Goal: Transaction & Acquisition: Purchase product/service

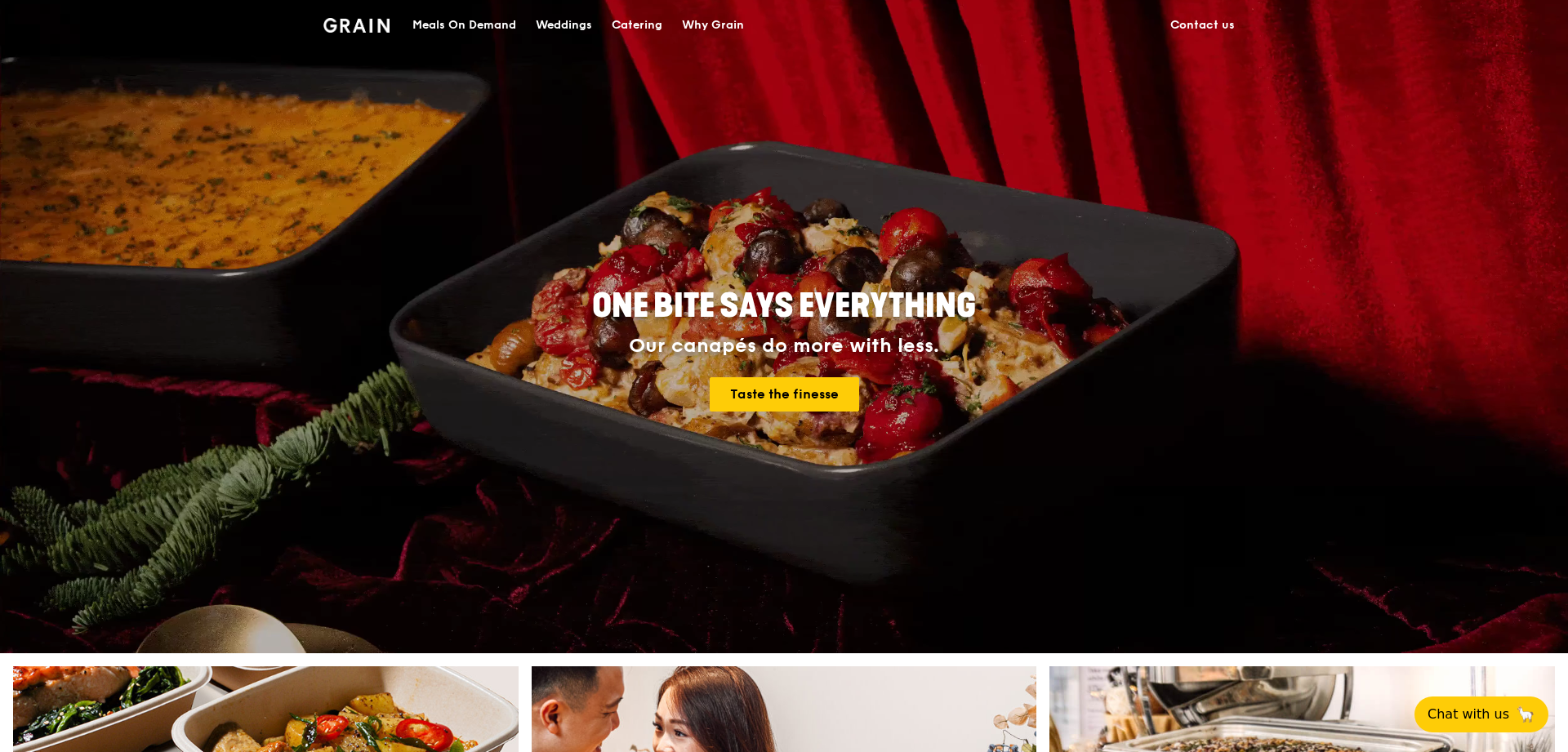
click at [370, 30] on img at bounding box center [356, 25] width 66 height 15
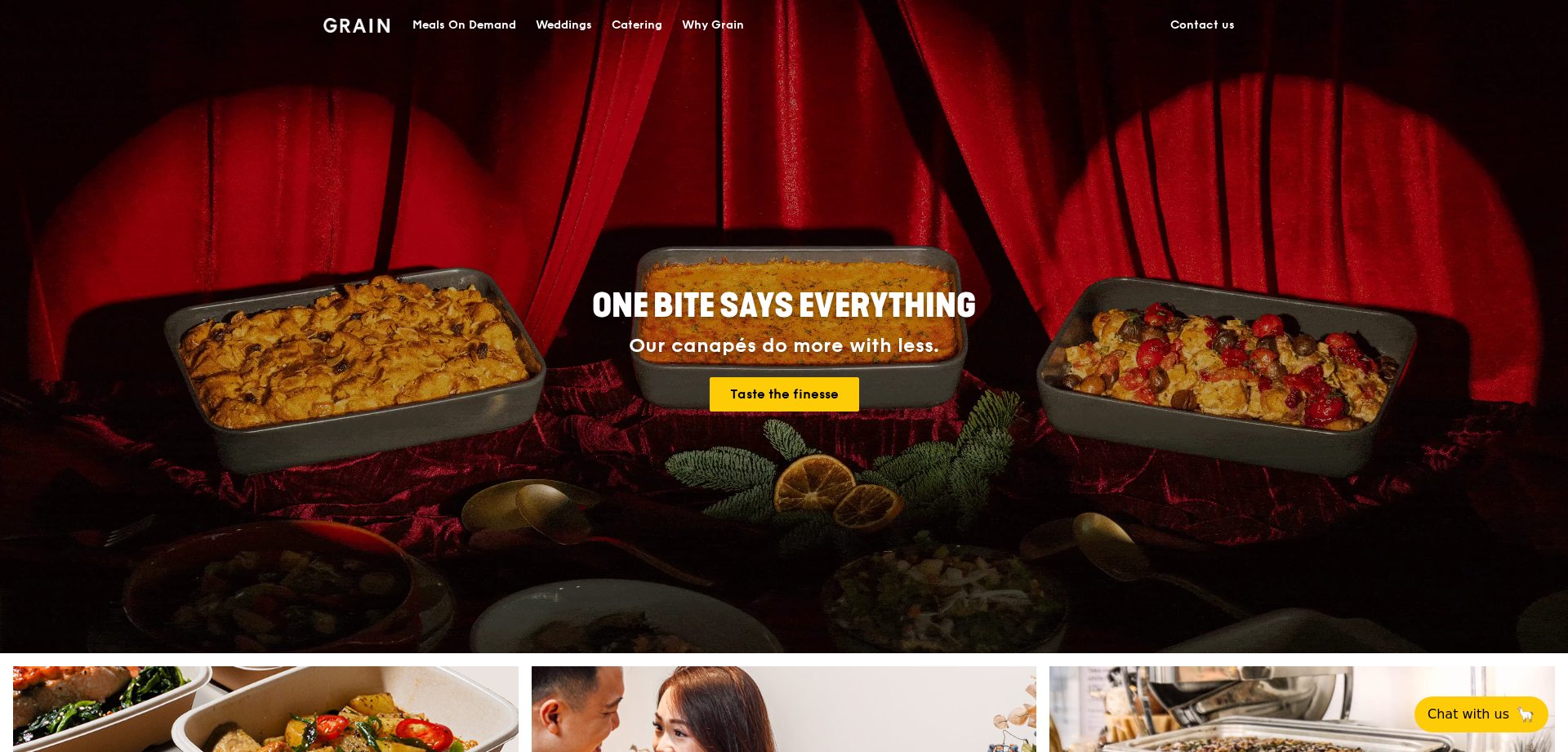
click at [472, 28] on div "Meals On Demand" at bounding box center [464, 26] width 104 height 49
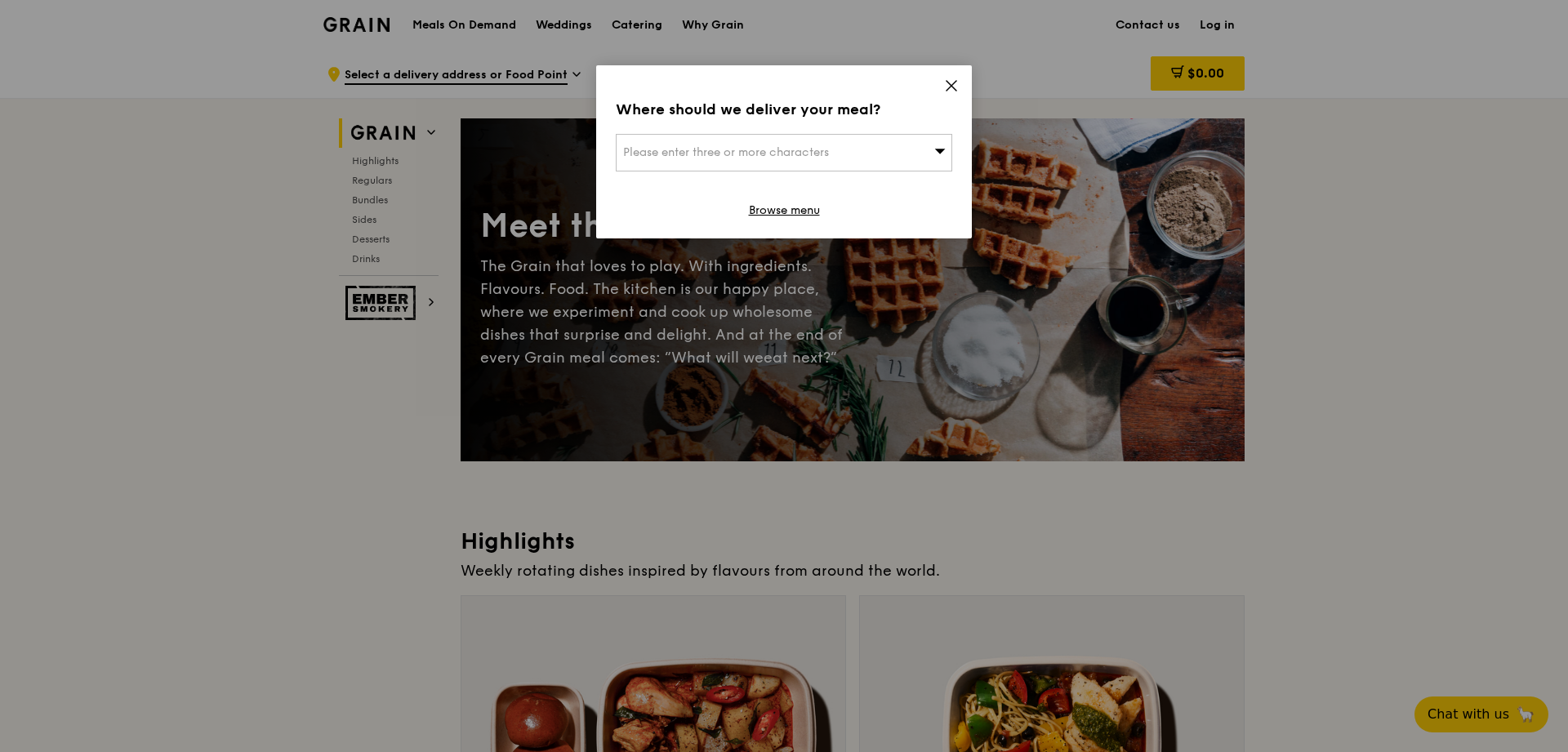
click at [948, 89] on icon at bounding box center [952, 86] width 10 height 10
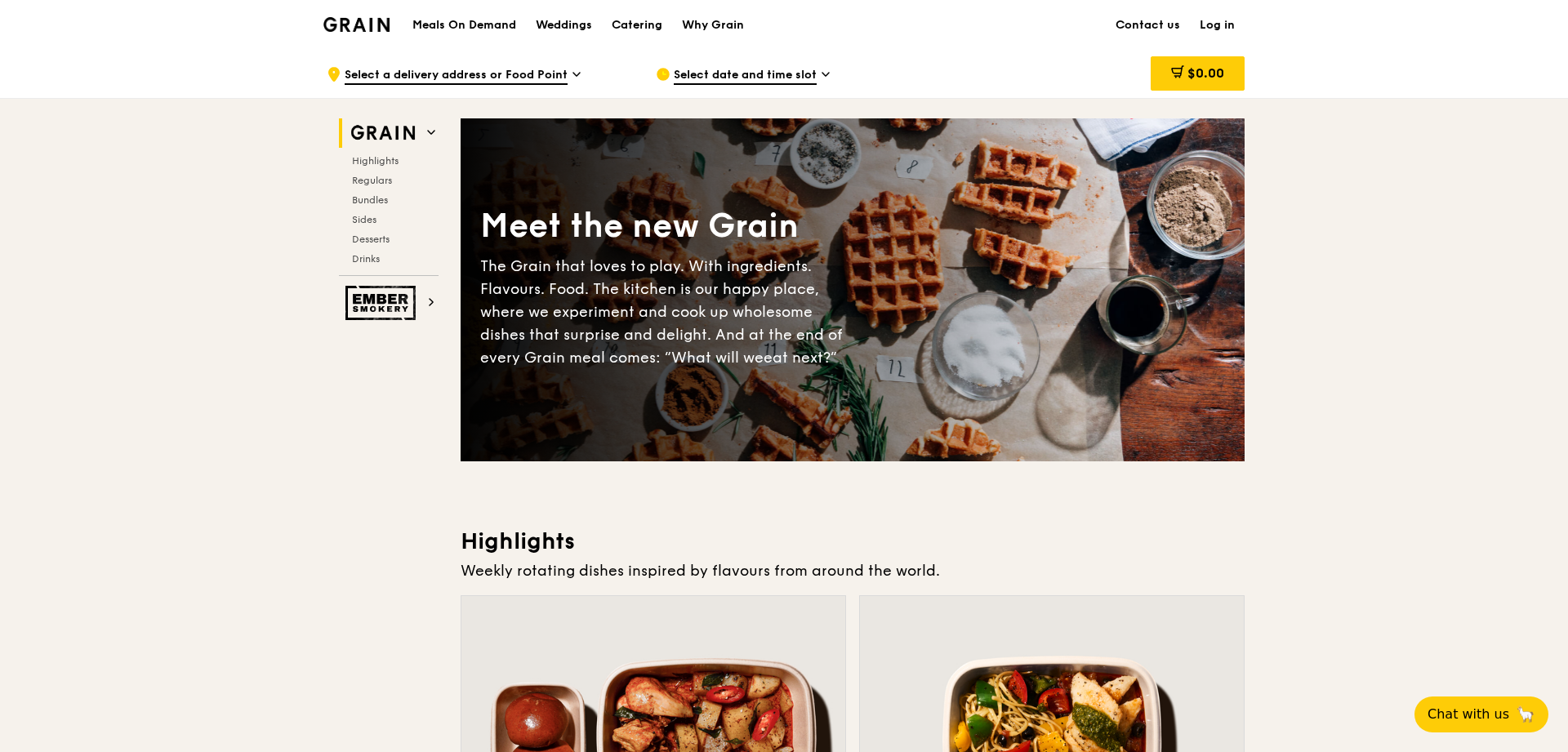
click at [1210, 28] on link "Log in" at bounding box center [1217, 26] width 54 height 49
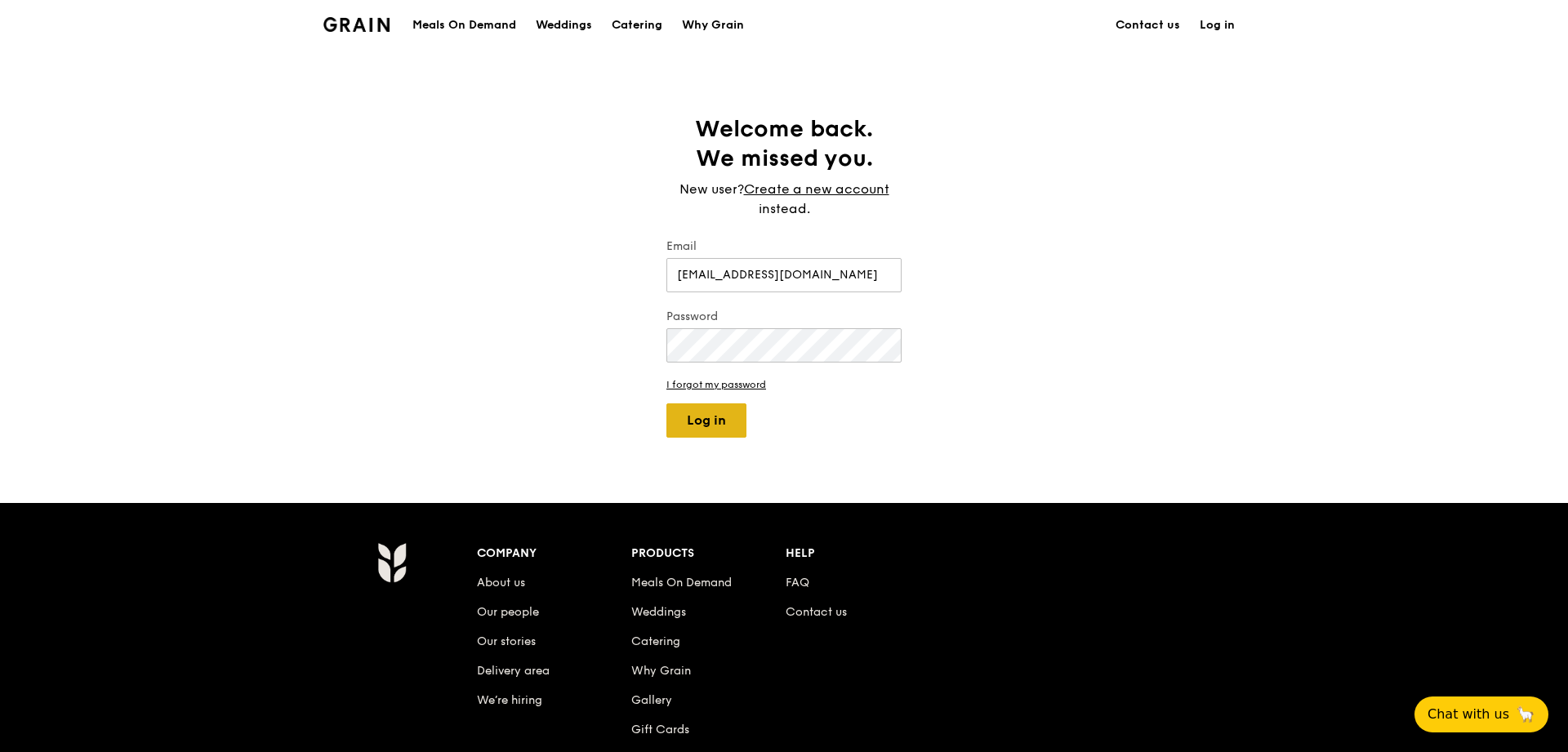
type input "[EMAIL_ADDRESS][DOMAIN_NAME]"
click at [714, 413] on button "Log in" at bounding box center [706, 421] width 80 height 35
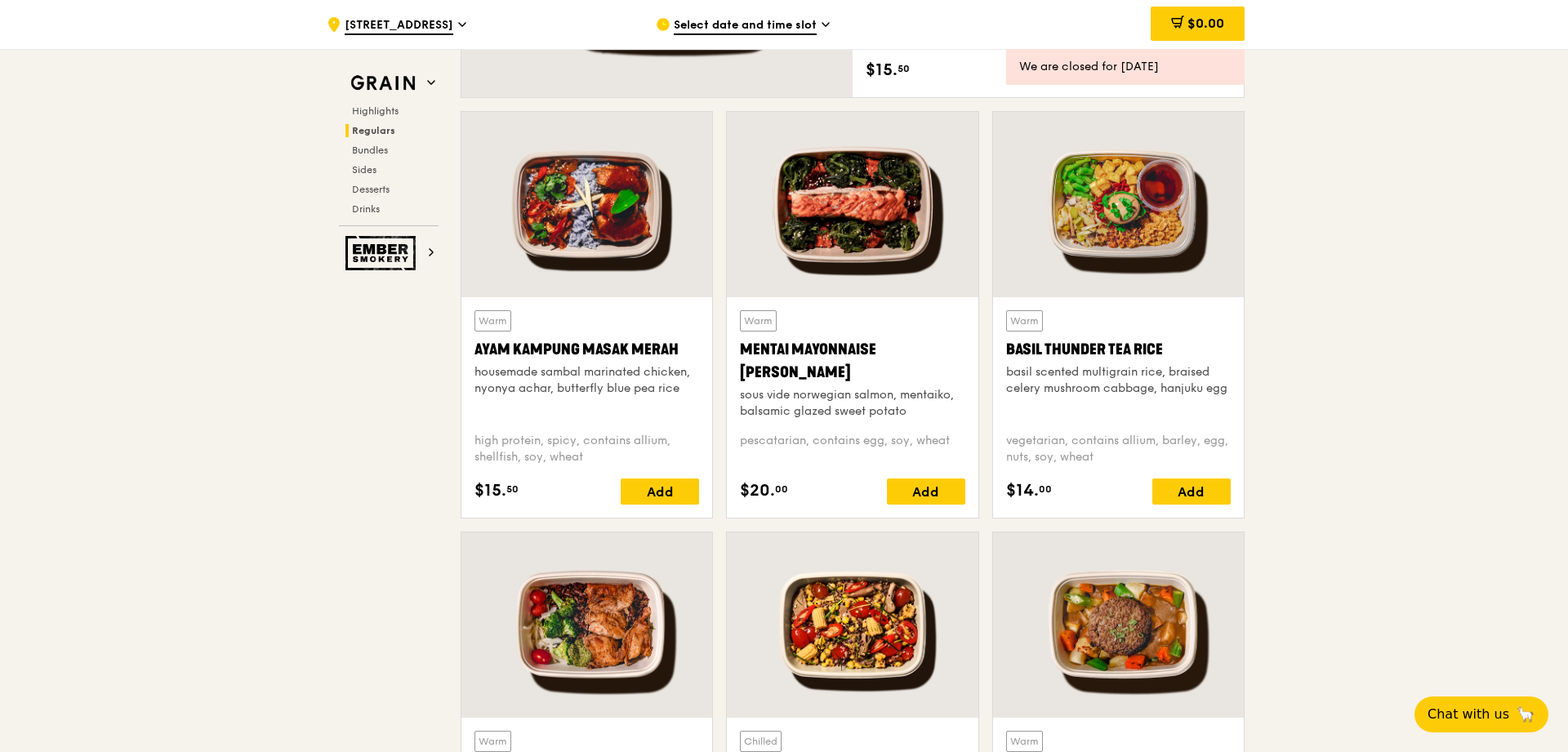
scroll to position [1650, 0]
